Goal: Task Accomplishment & Management: Complete application form

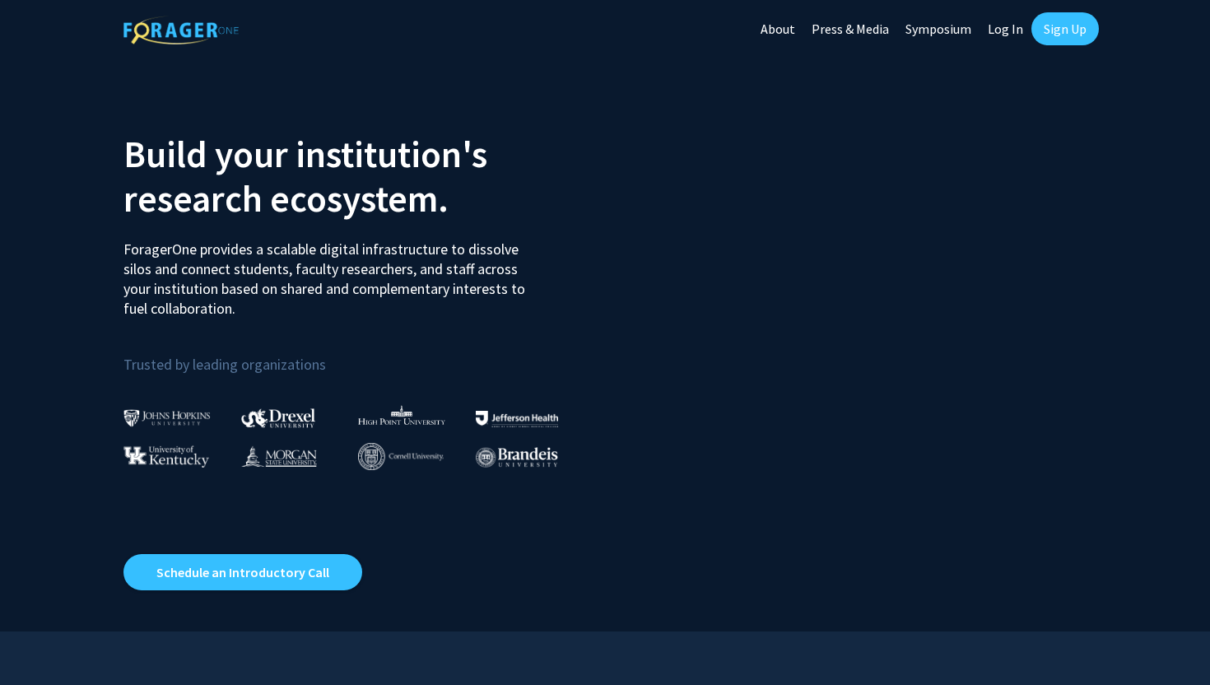
scroll to position [7004, 0]
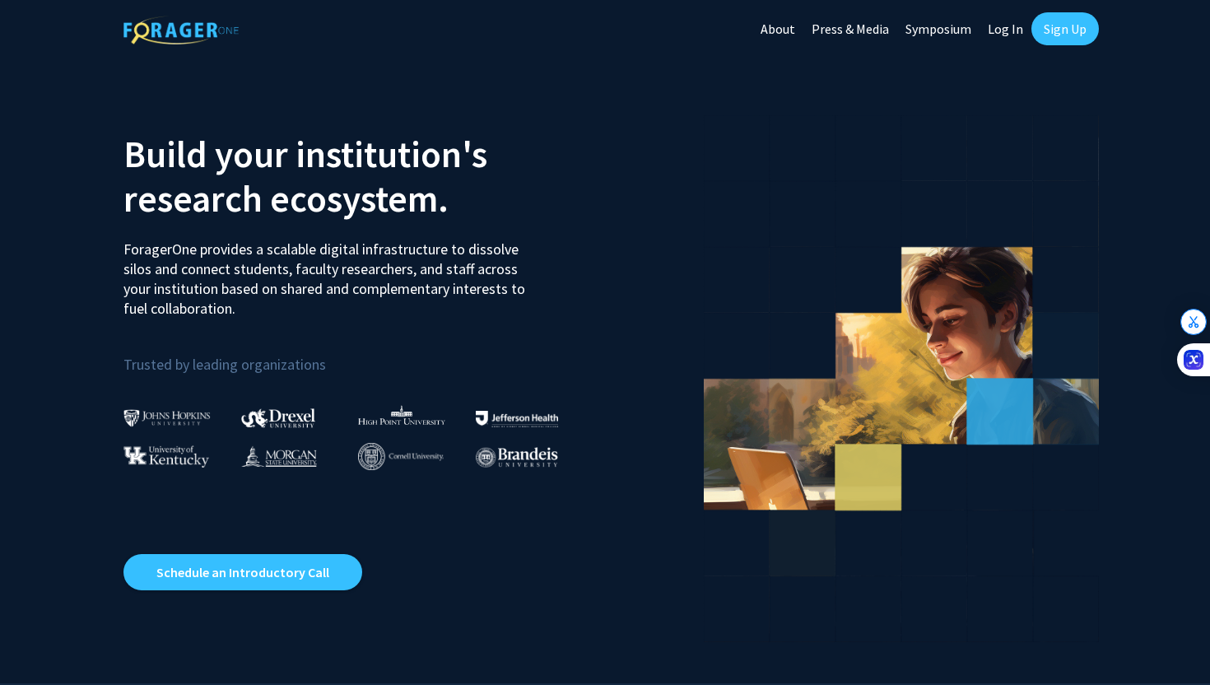
click at [1060, 26] on link "Sign Up" at bounding box center [1066, 28] width 68 height 33
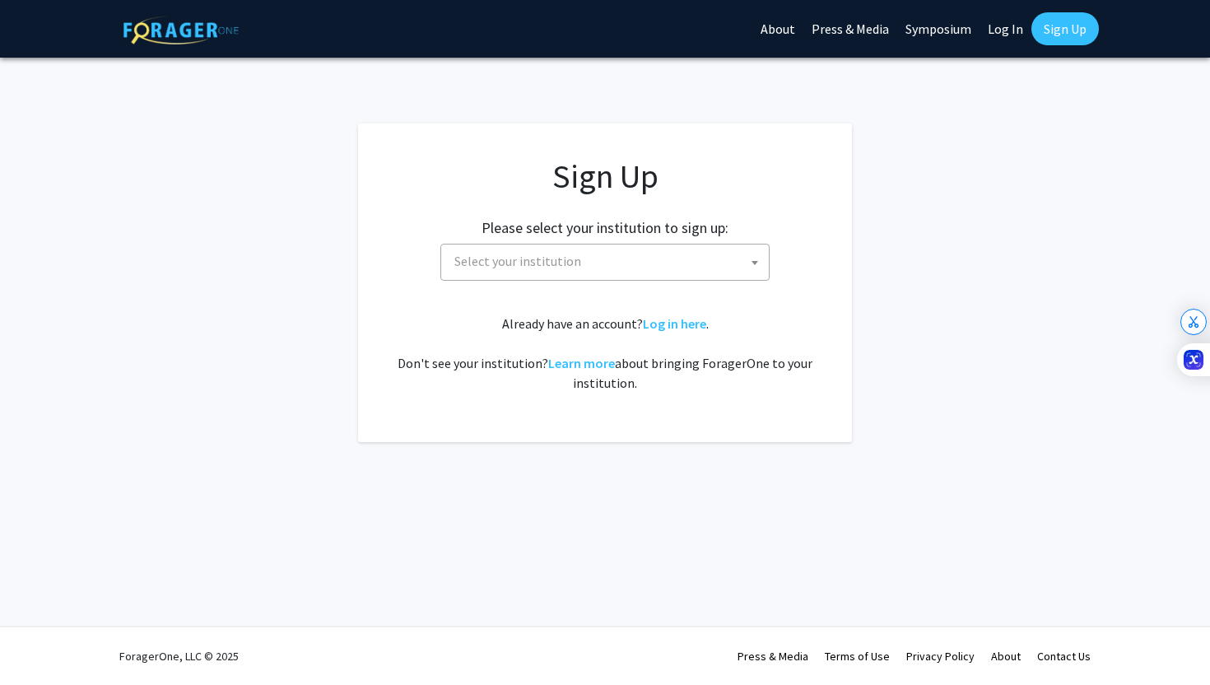
click at [701, 221] on h2 "Please select your institution to sign up:" at bounding box center [605, 228] width 247 height 18
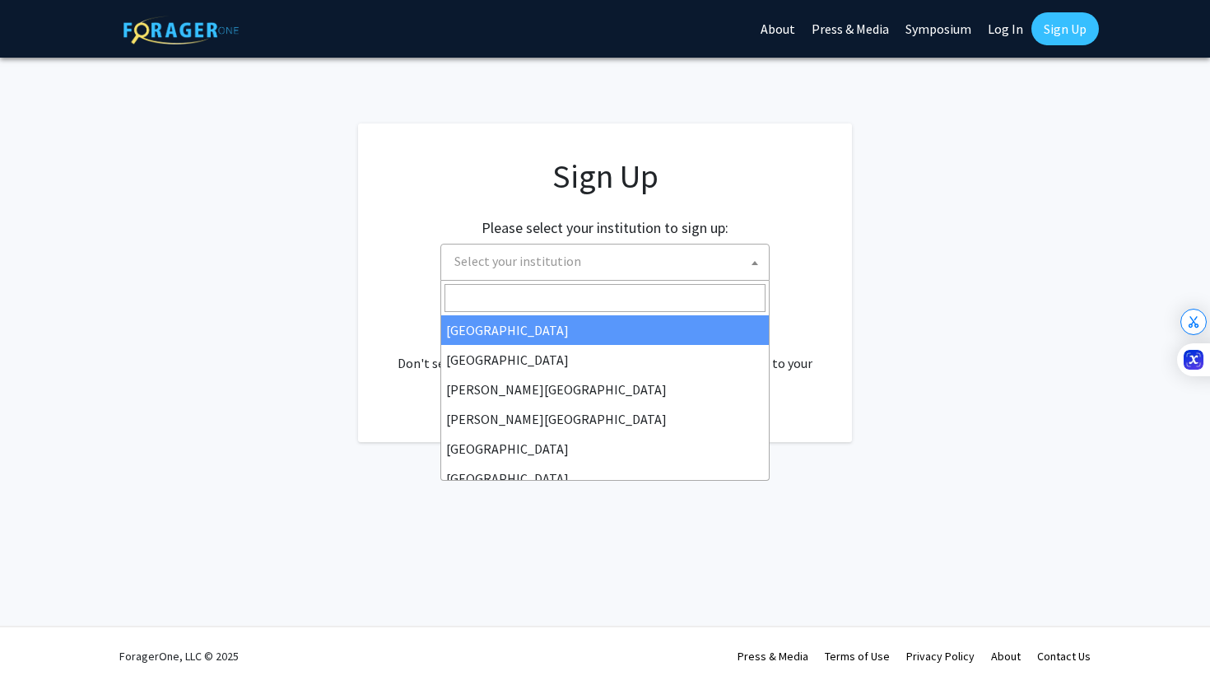
click at [718, 246] on span "Select your institution" at bounding box center [608, 262] width 321 height 34
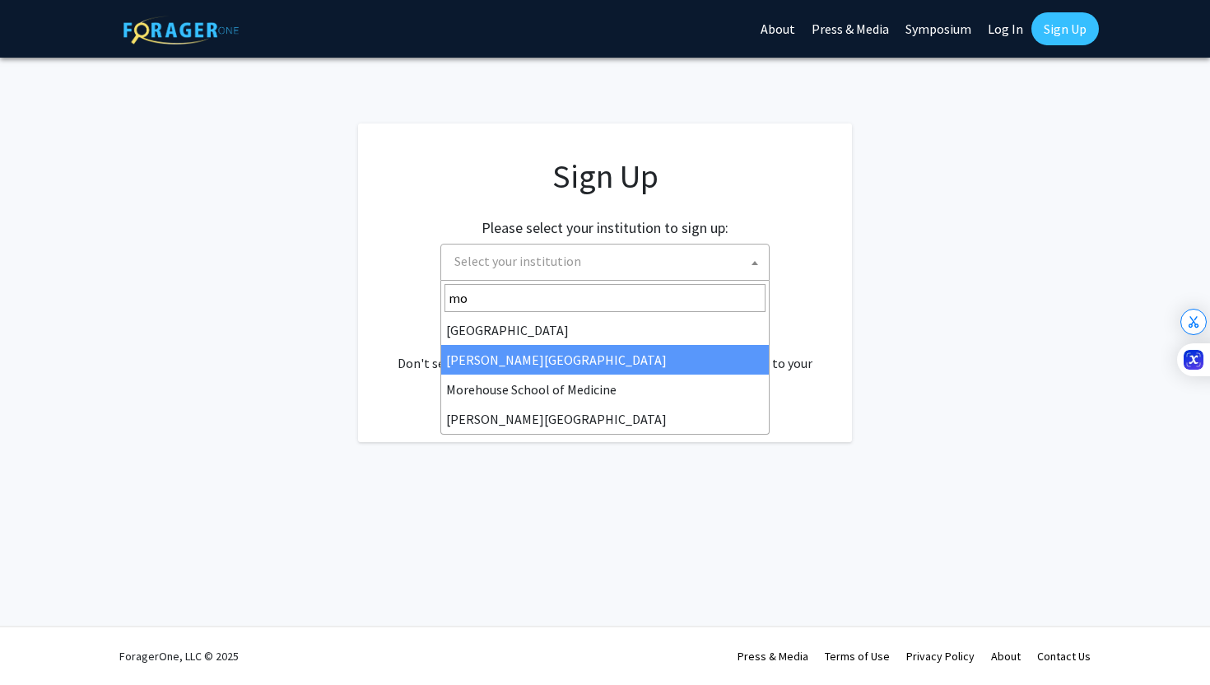
type input "mo"
select select "28"
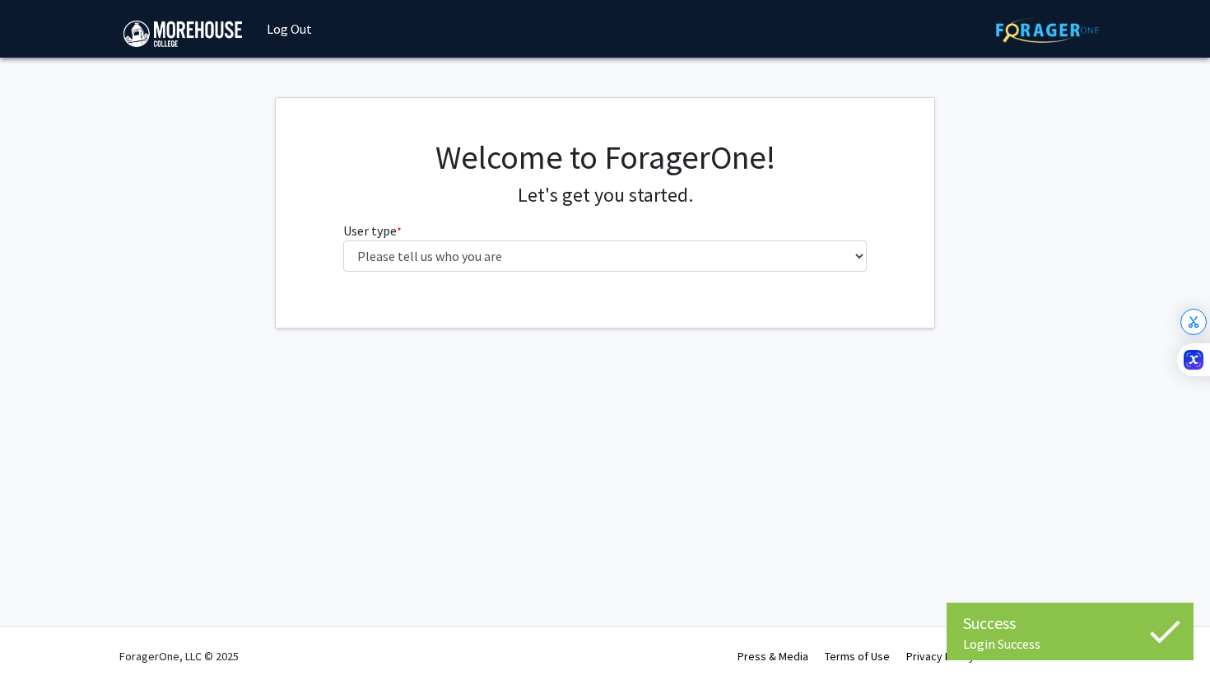
scroll to position [7004, 0]
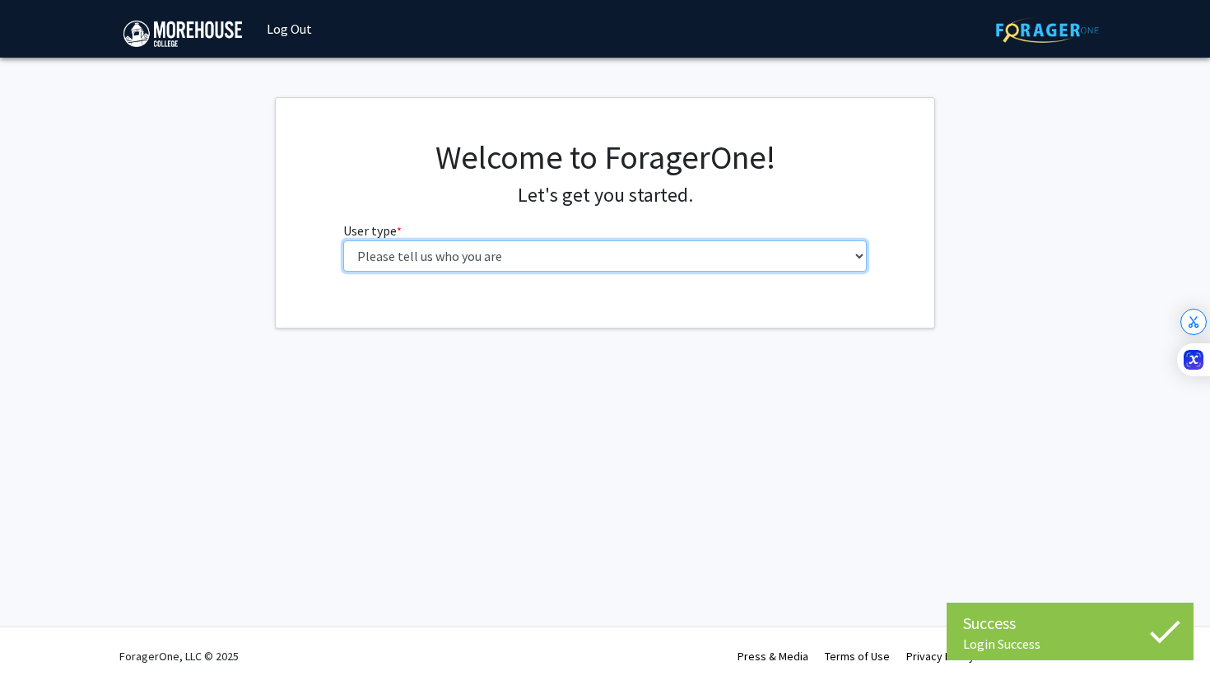
click at [821, 250] on select "Please tell us who you are Undergraduate Student Master's Student Doctoral Cand…" at bounding box center [605, 255] width 524 height 31
select select "1: undergrad"
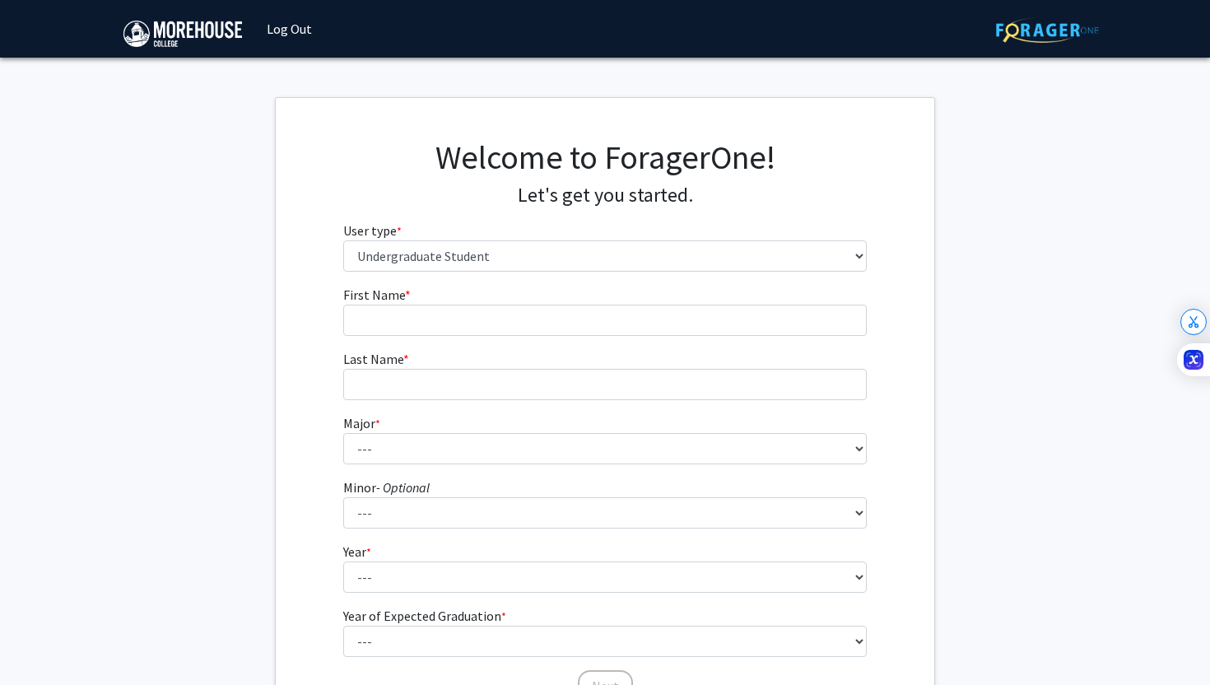
click at [659, 356] on fg-input "Last Name * required" at bounding box center [605, 374] width 524 height 51
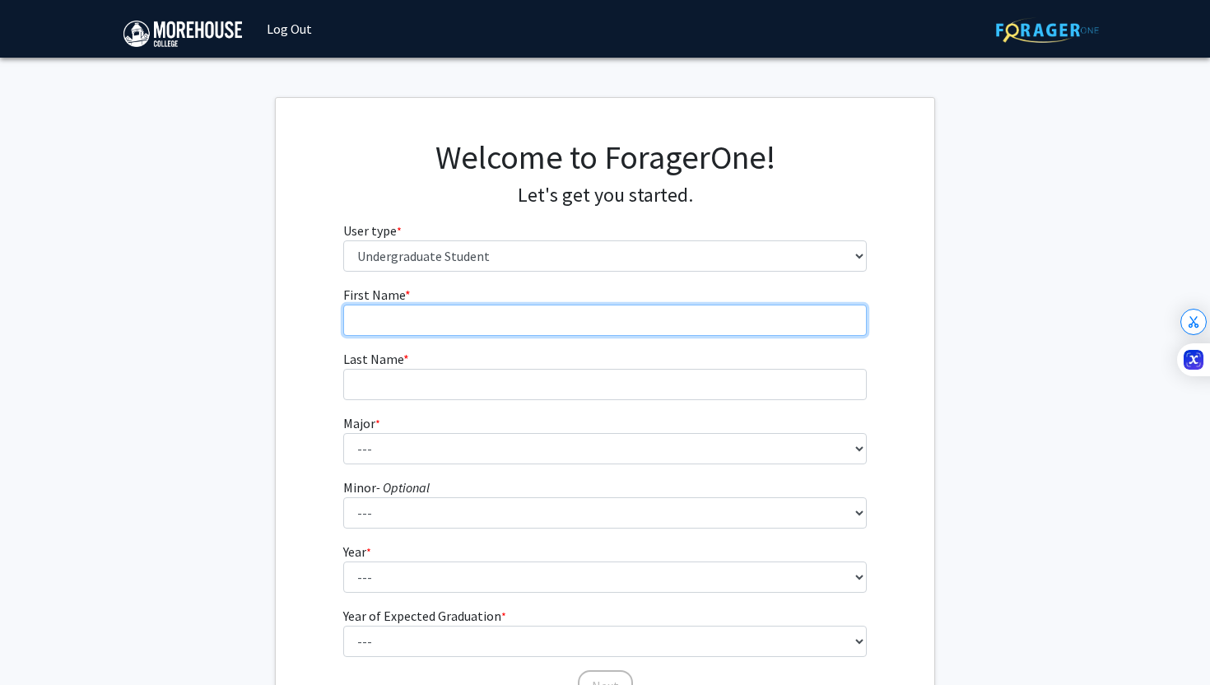
click at [659, 312] on input "First Name * required" at bounding box center [605, 320] width 524 height 31
type input "Evan"
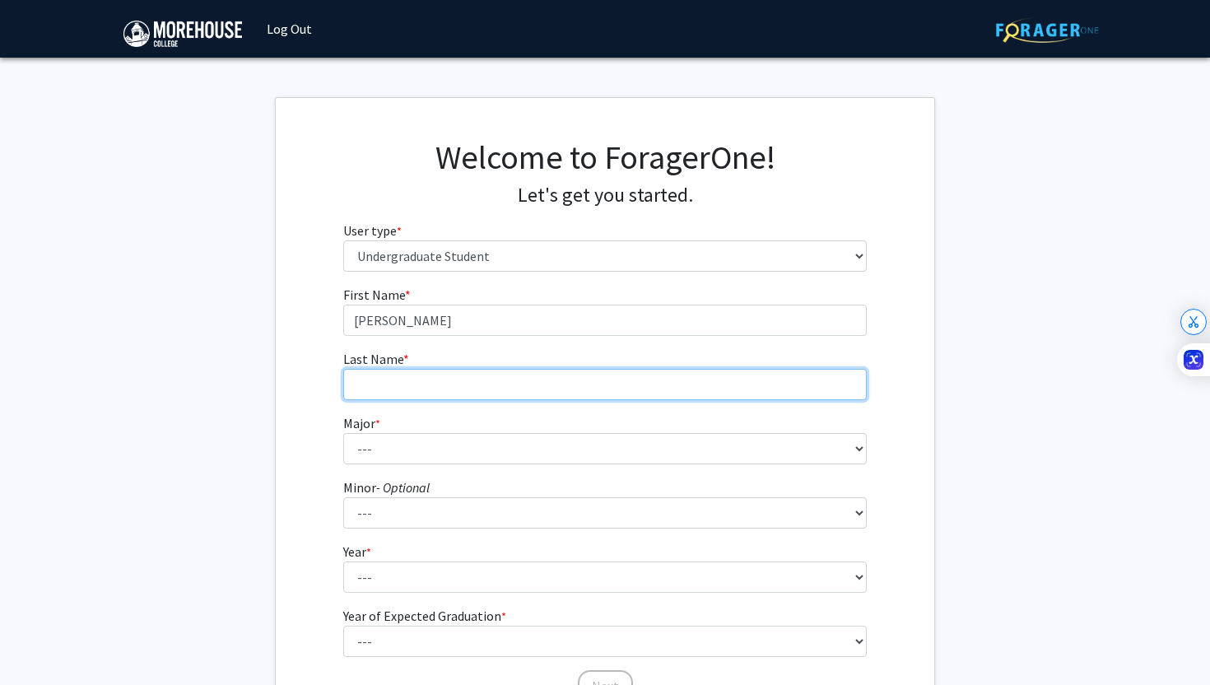
type input "Banks"
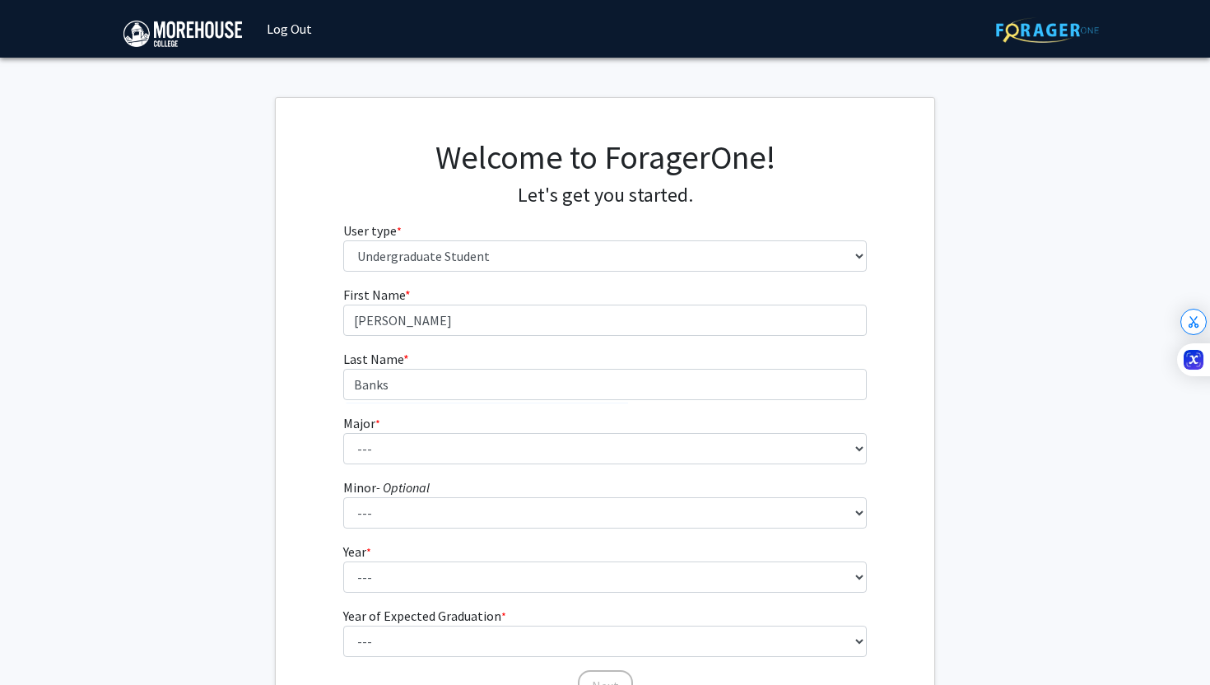
click at [537, 465] on form "First Name * required Evan Last Name * required Banks Major * required --- Afri…" at bounding box center [605, 486] width 524 height 402
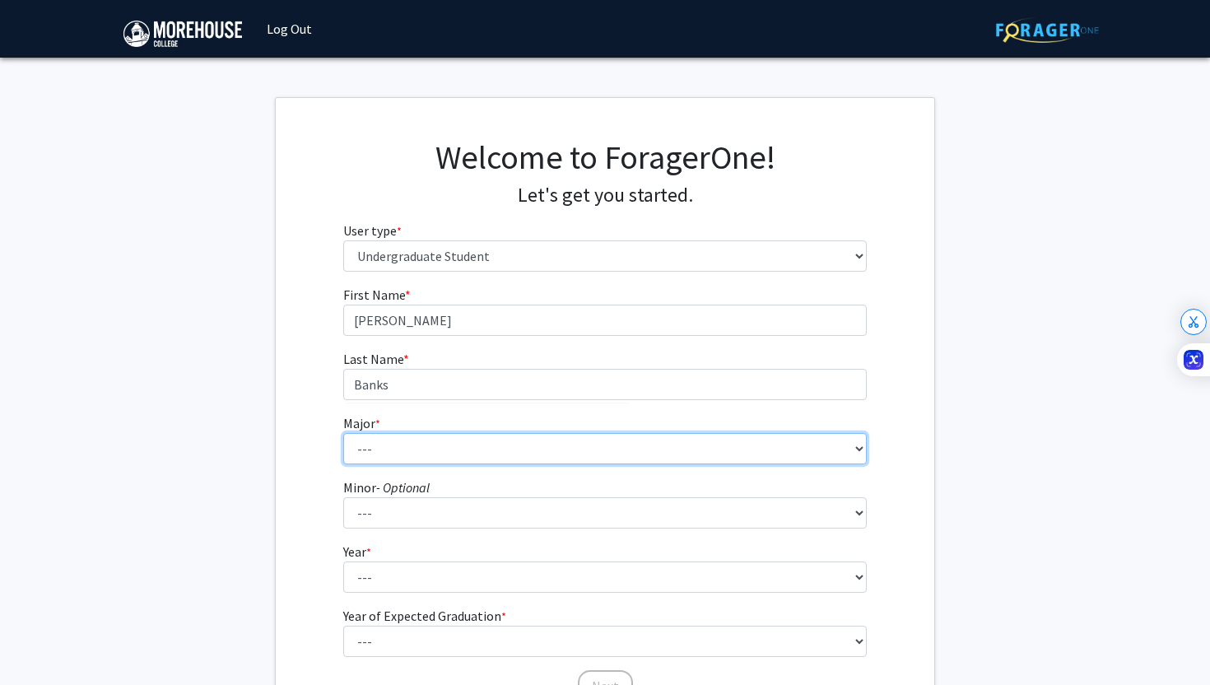
click at [537, 453] on select "--- Africana Studies Applied Physics Art History Art Studies Biology Business A…" at bounding box center [605, 448] width 524 height 31
select select "5: 2095"
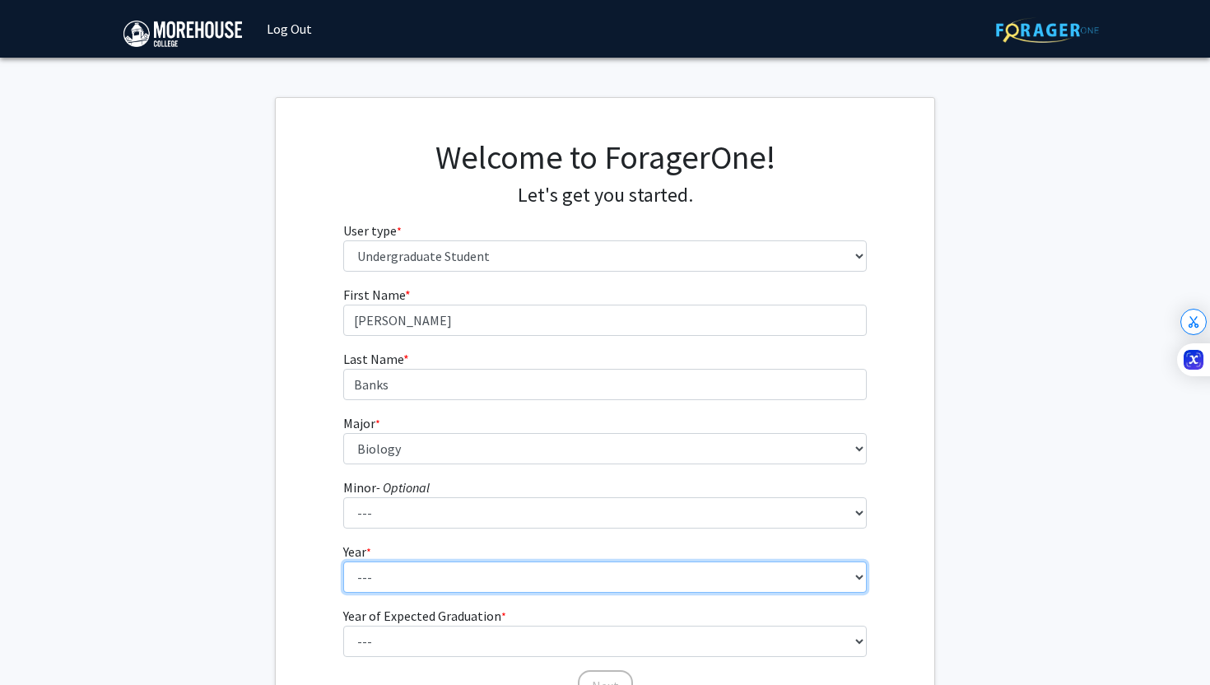
click at [529, 583] on select "--- First-year Sophomore Junior Senior Postbaccalaureate Certificate" at bounding box center [605, 576] width 524 height 31
select select "2: sophomore"
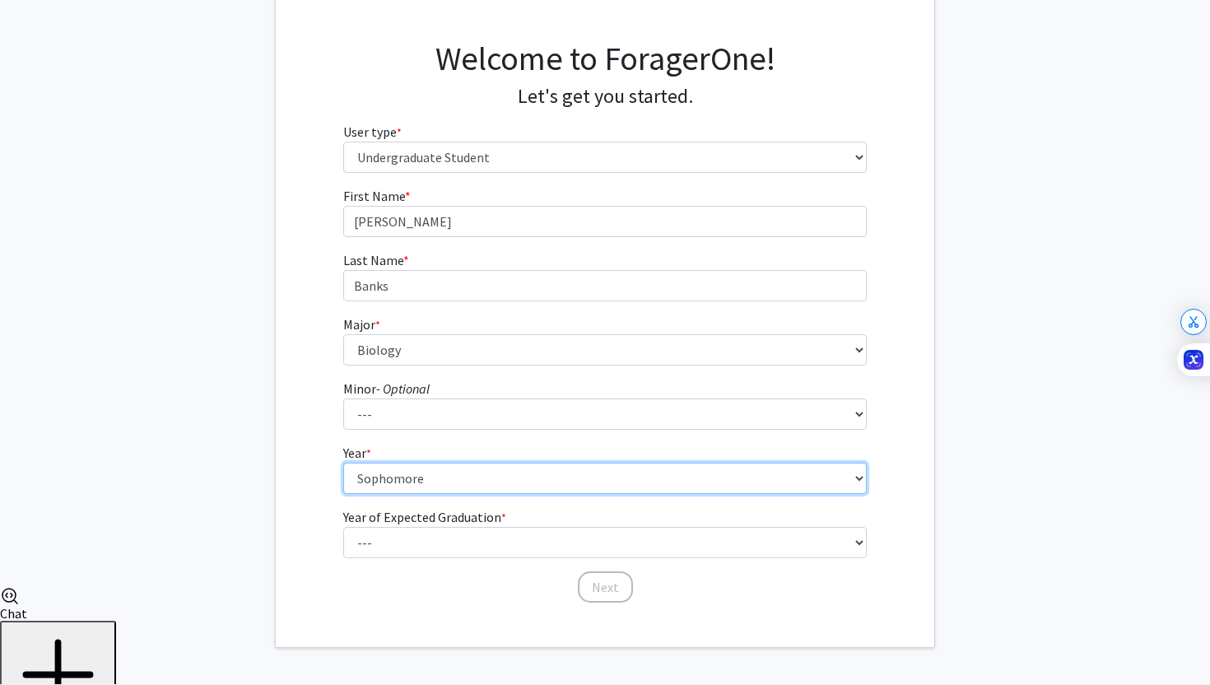
scroll to position [101, 0]
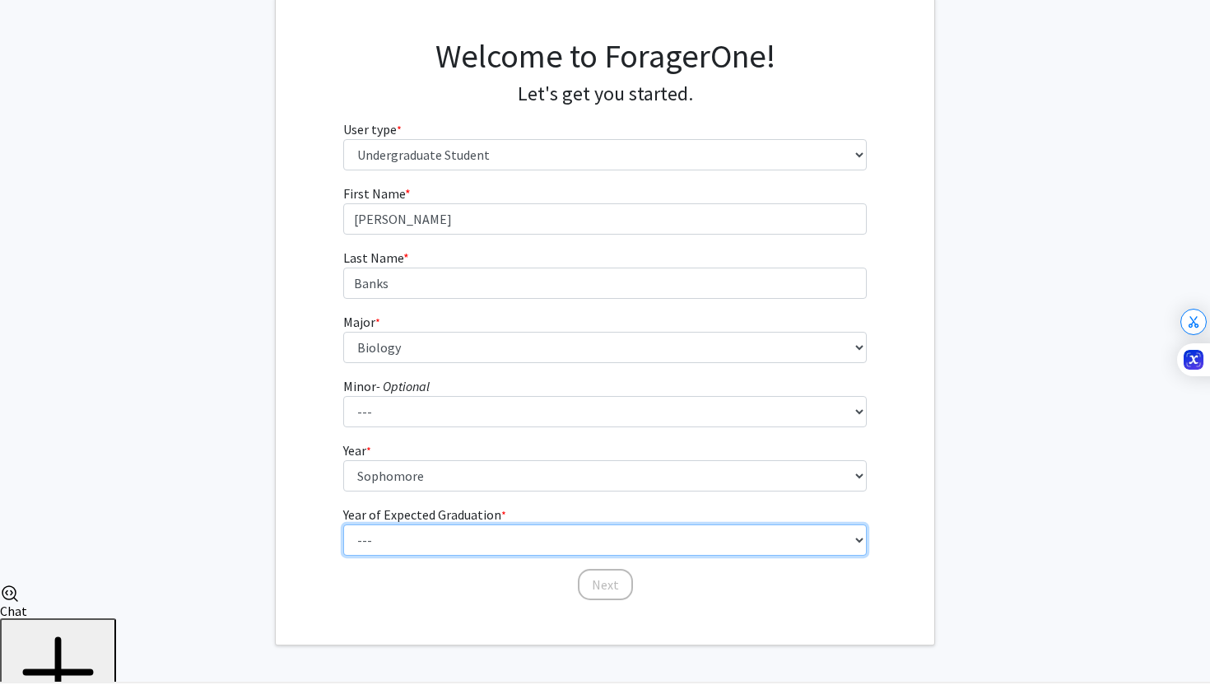
click at [533, 548] on select "--- 2025 2026 2027 2028 2029 2030 2031 2032 2033 2034" at bounding box center [605, 539] width 524 height 31
select select "4: 2028"
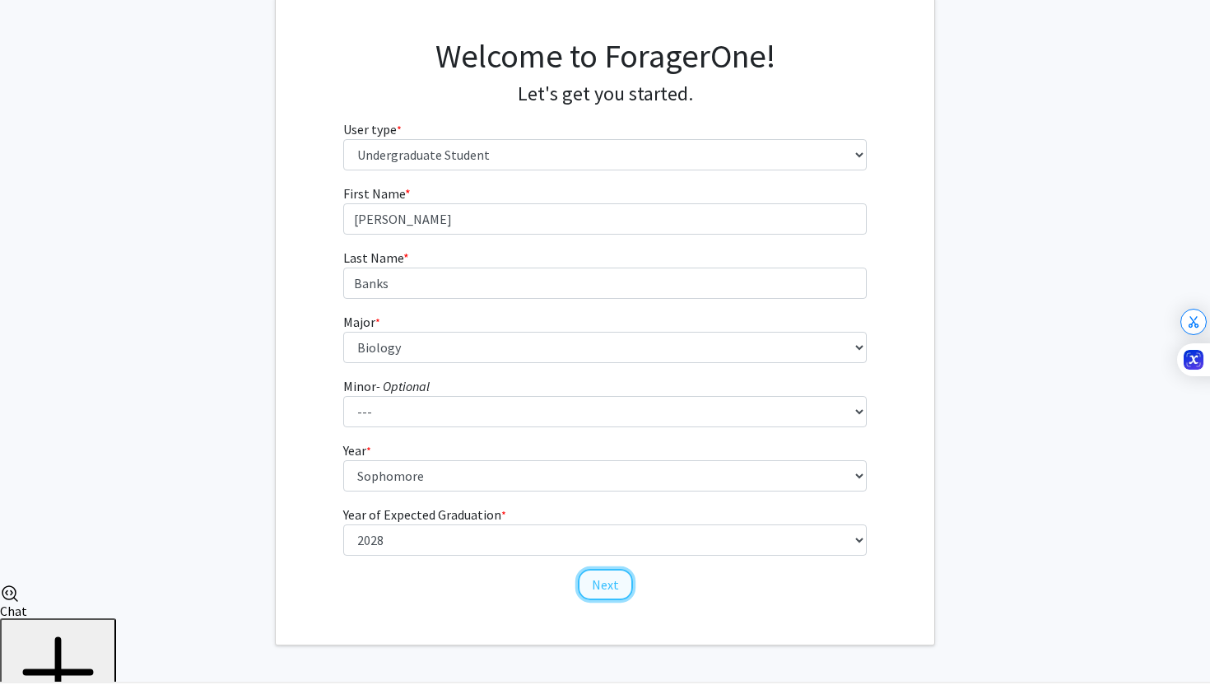
click at [598, 576] on button "Next" at bounding box center [605, 584] width 55 height 31
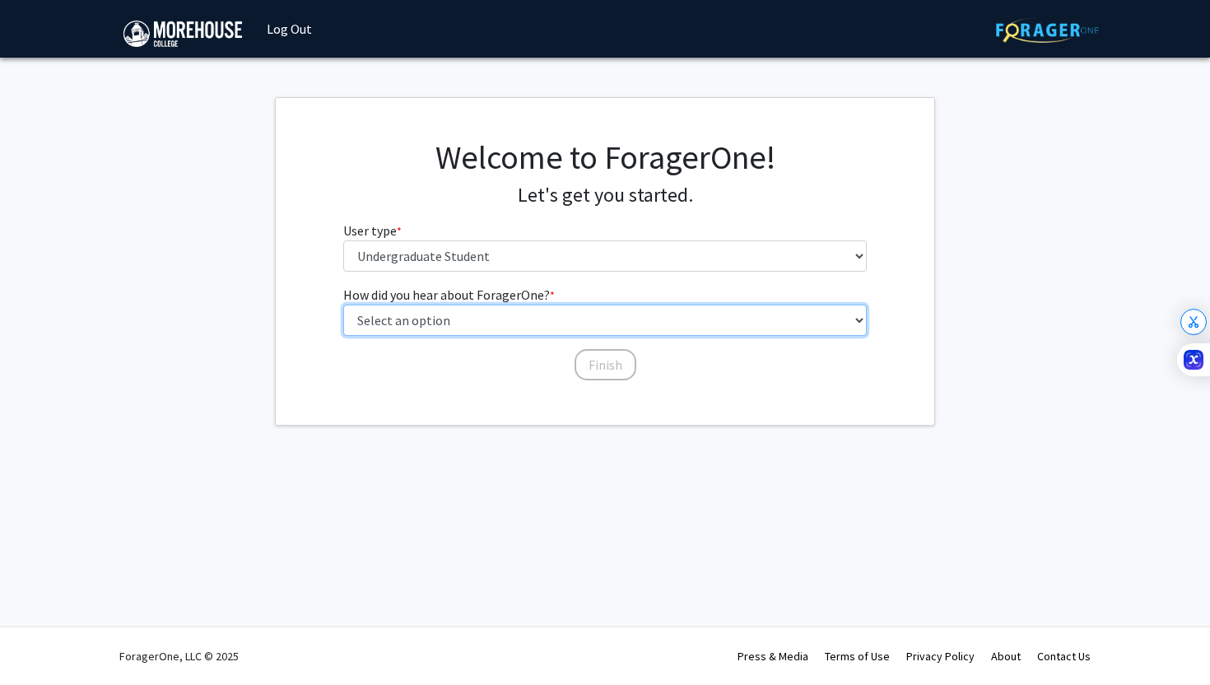
click at [574, 326] on select "Select an option Peer/student recommendation Faculty/staff recommendation Unive…" at bounding box center [605, 320] width 524 height 31
select select "2: faculty_recommendation"
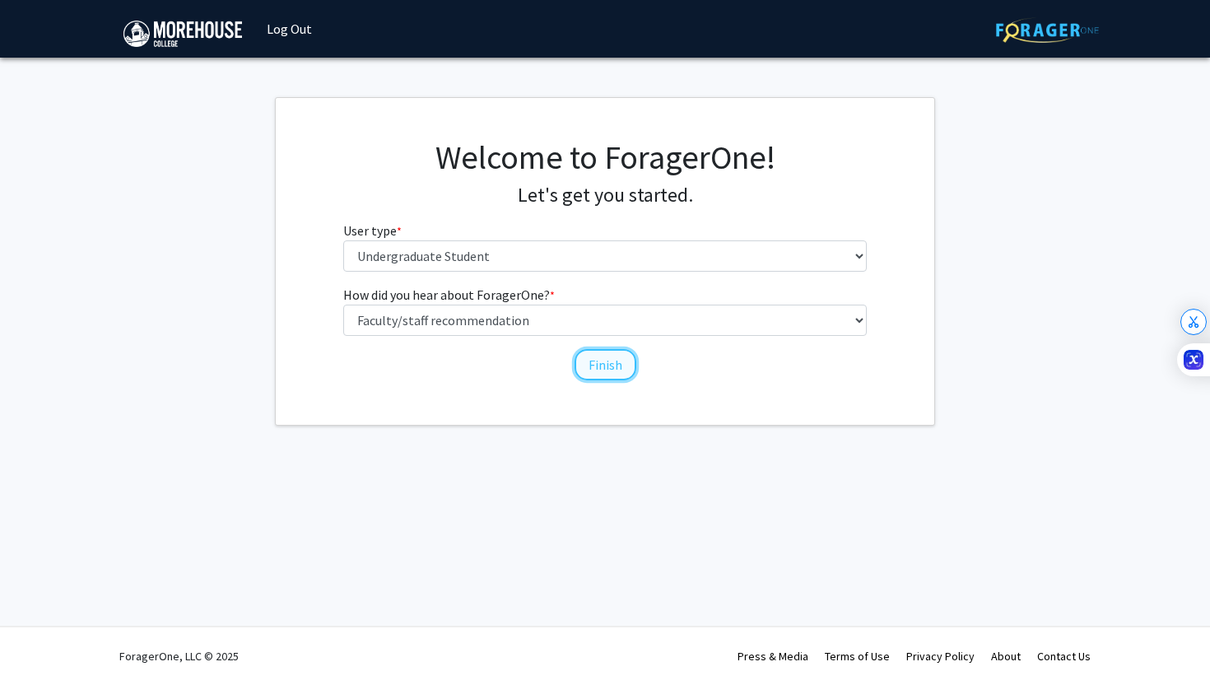
click at [597, 361] on button "Finish" at bounding box center [606, 364] width 62 height 31
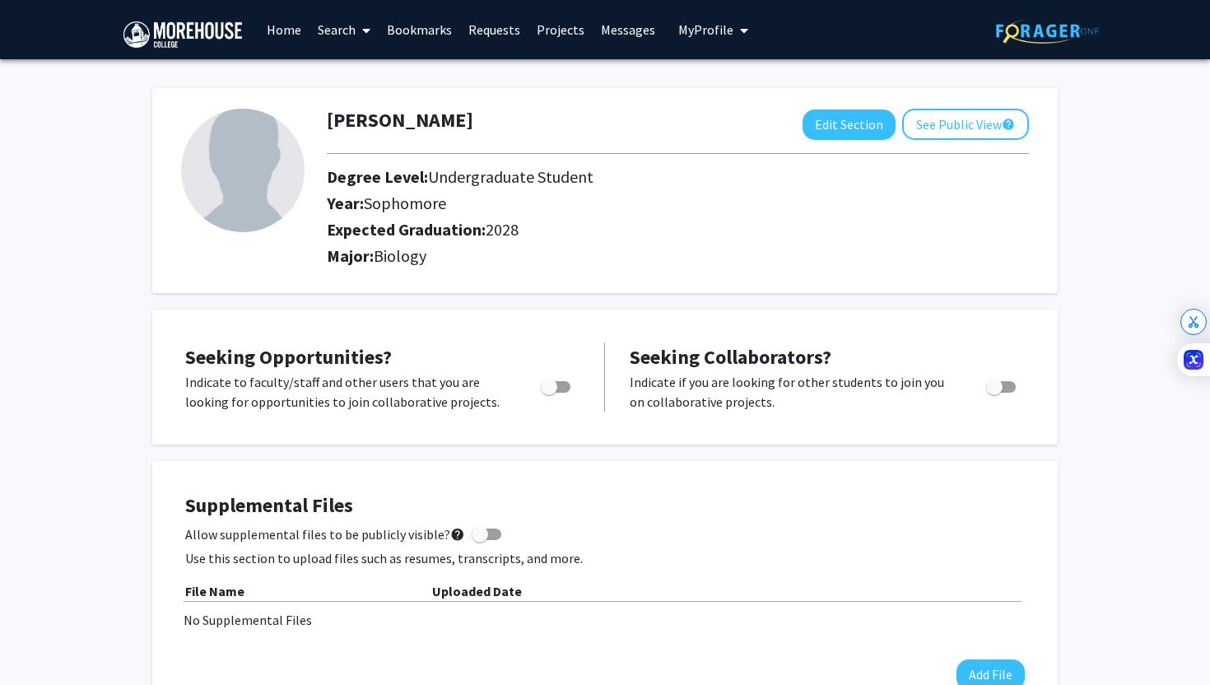
click at [287, 37] on link "Home" at bounding box center [284, 30] width 51 height 58
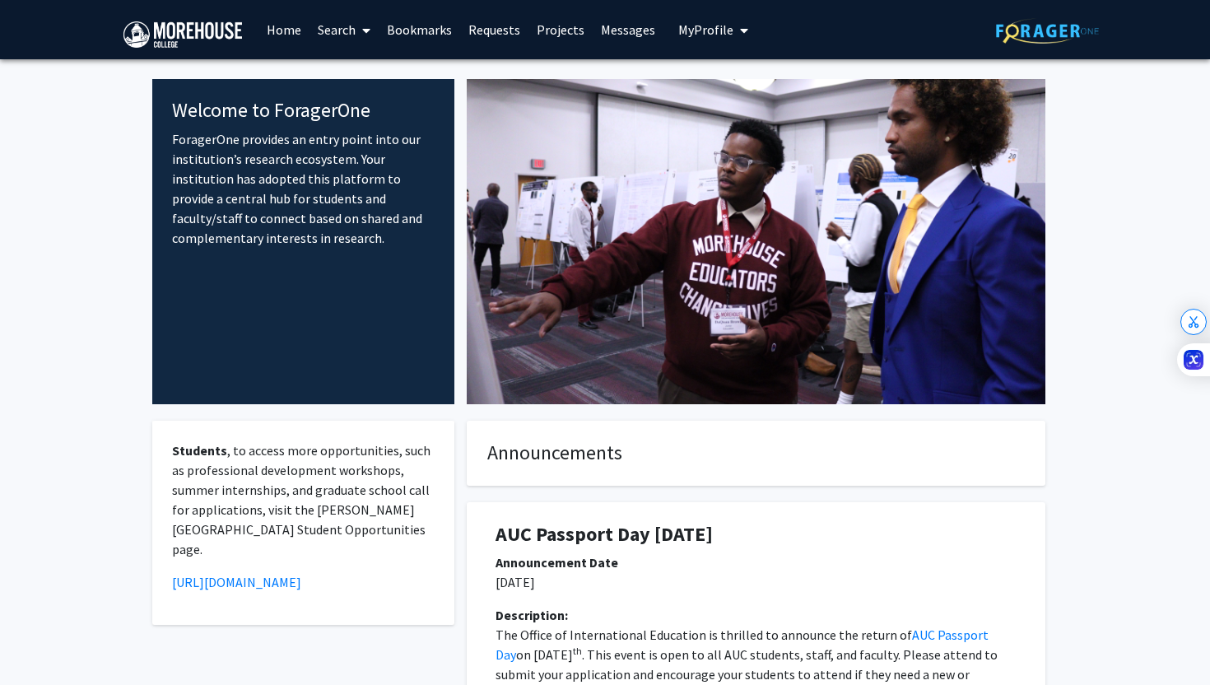
click at [719, 32] on span "My Profile" at bounding box center [705, 29] width 55 height 16
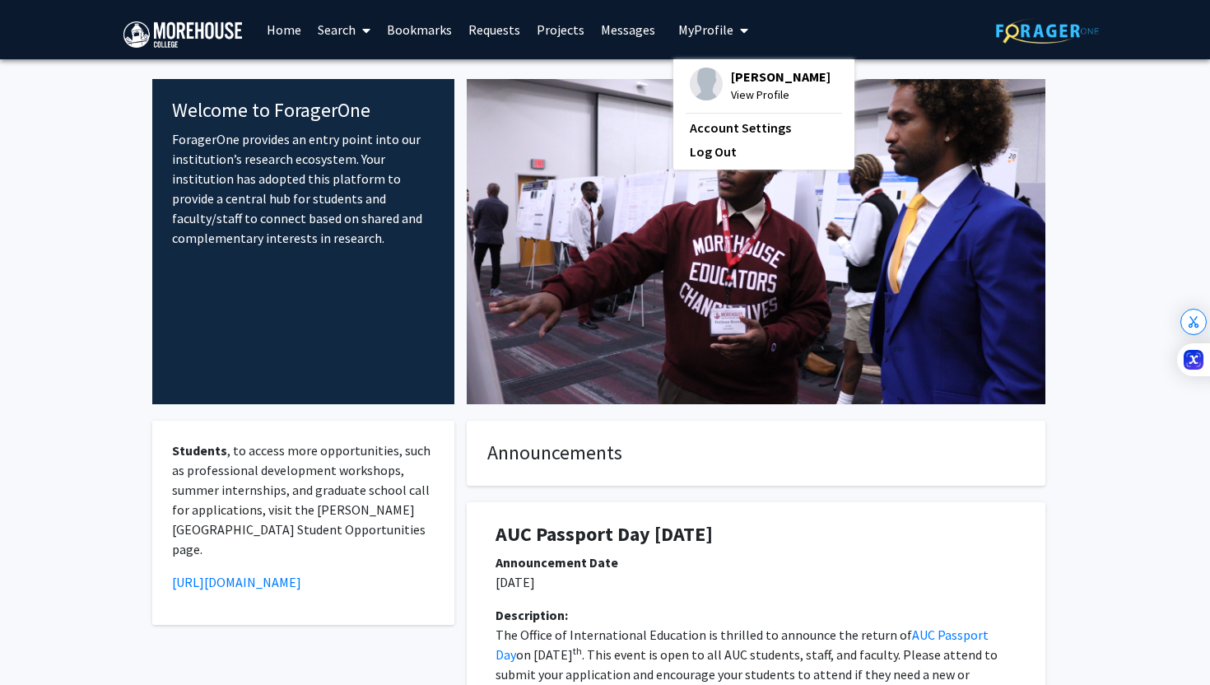
click at [359, 34] on span at bounding box center [363, 31] width 15 height 58
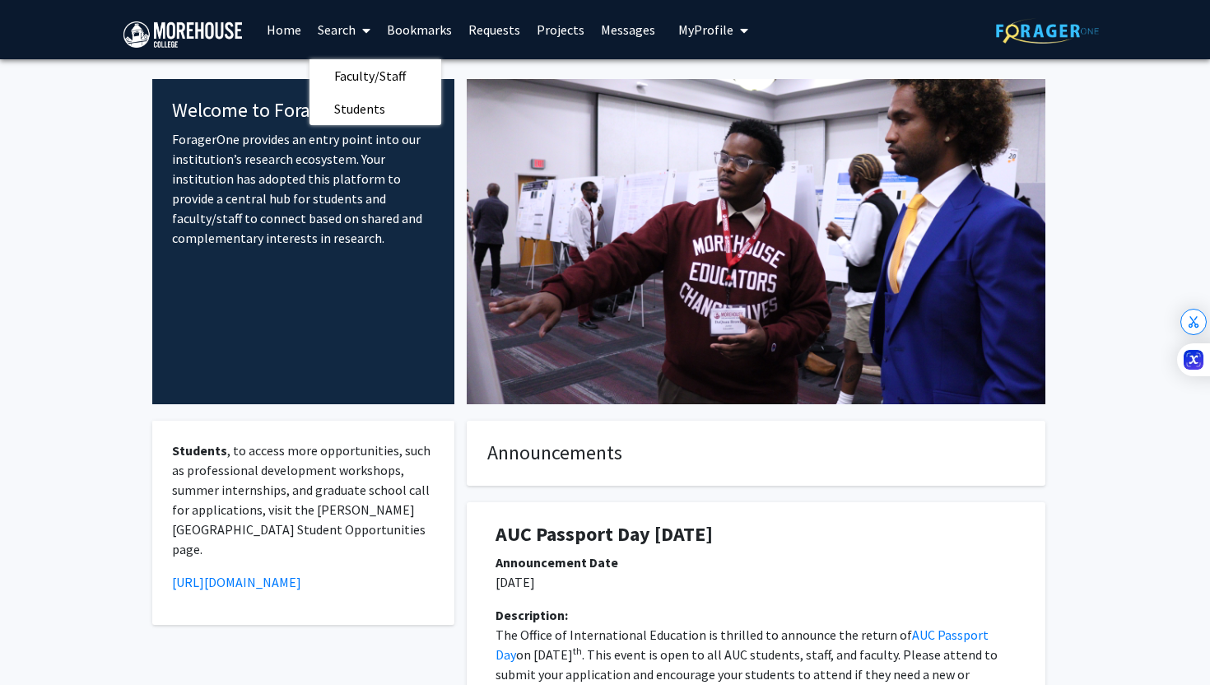
click at [570, 445] on h4 "Announcements" at bounding box center [756, 453] width 538 height 24
click at [716, 30] on span "My Profile" at bounding box center [705, 29] width 55 height 16
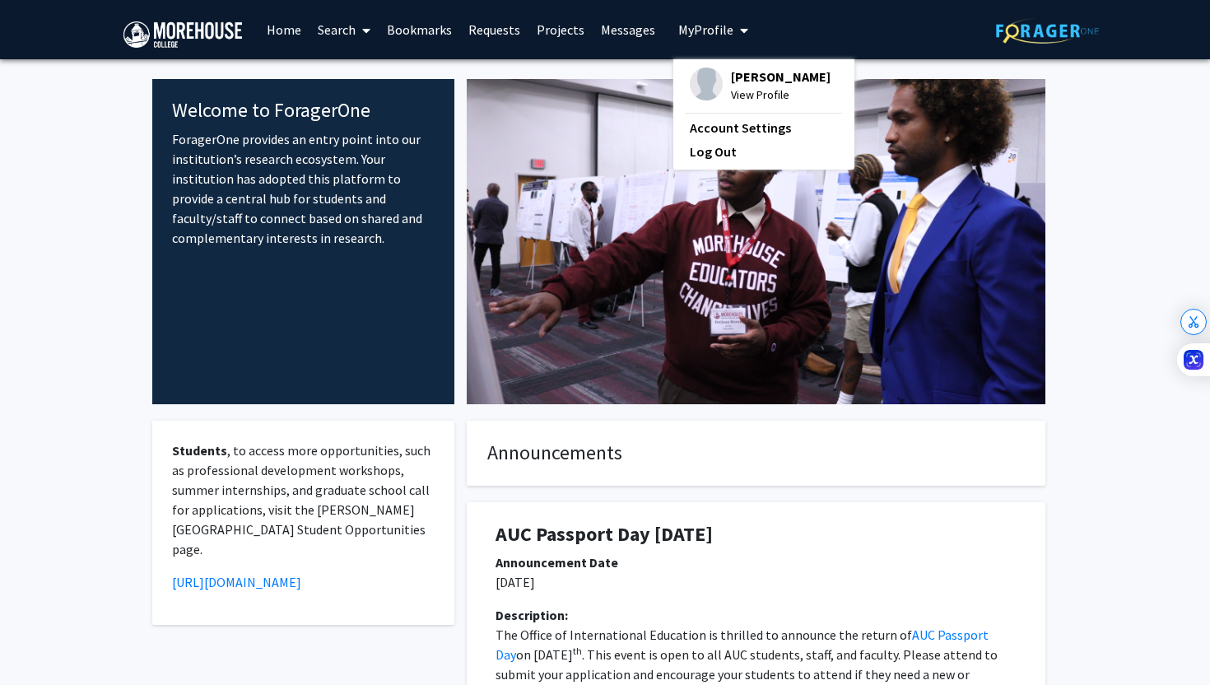
click at [744, 89] on span "View Profile" at bounding box center [781, 95] width 100 height 18
